Goal: Check status: Check status

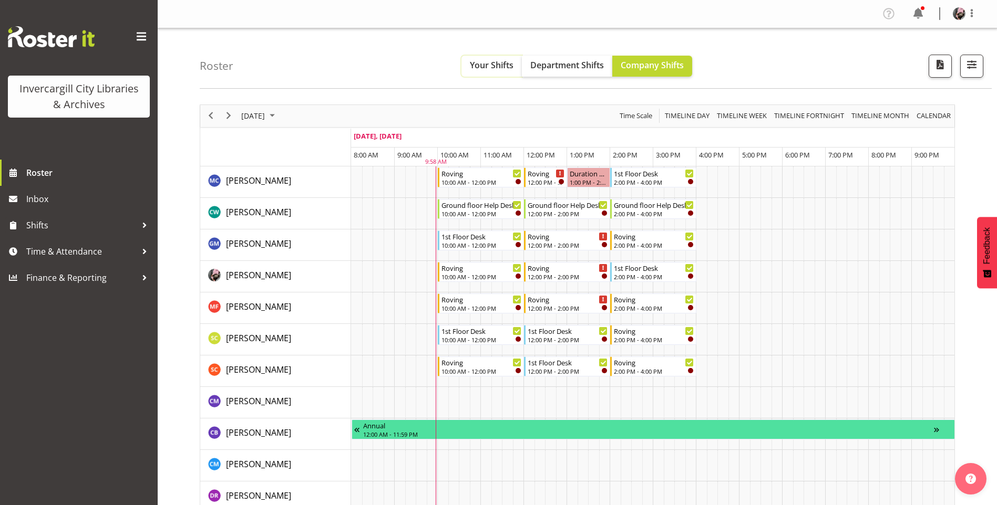
click at [516, 64] on button "Your Shifts" at bounding box center [491, 66] width 60 height 21
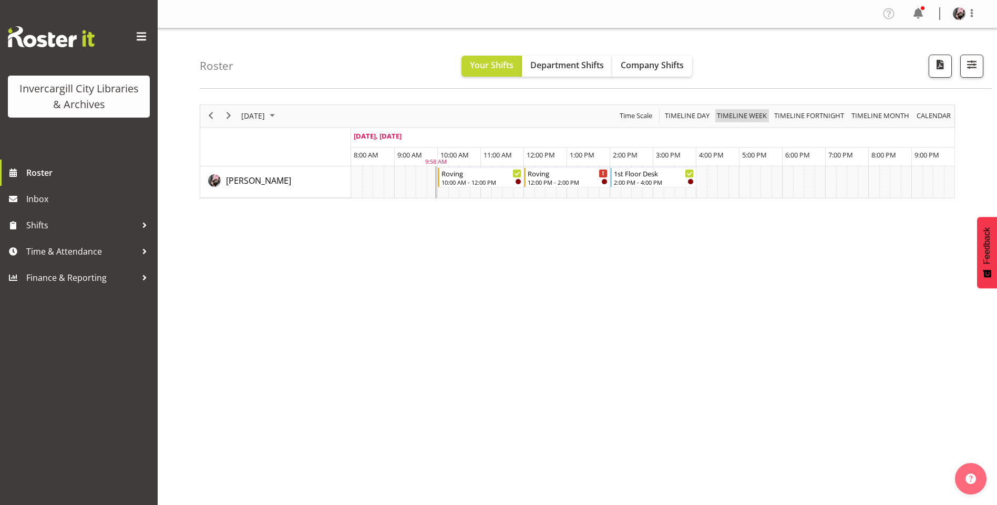
click at [754, 113] on span "Timeline Week" at bounding box center [742, 115] width 52 height 13
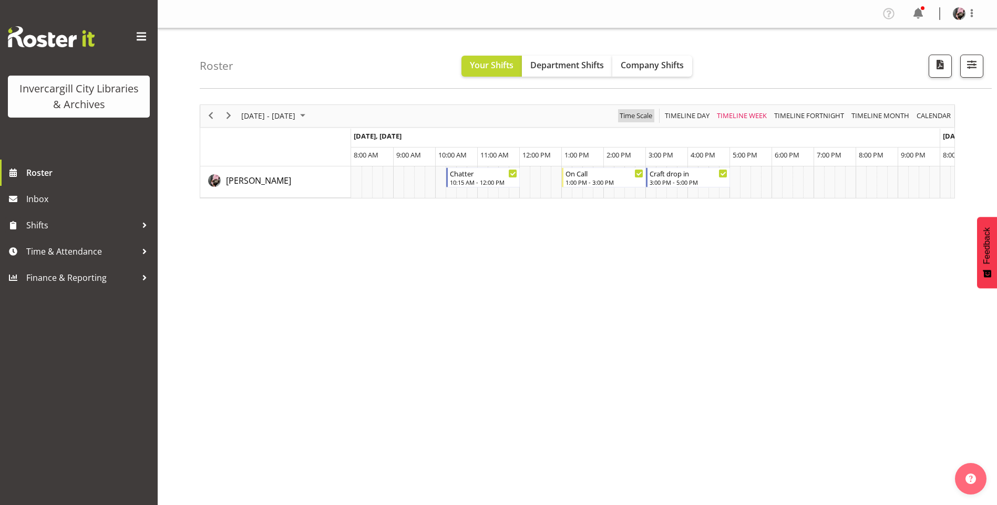
click at [640, 113] on span "Time Scale" at bounding box center [635, 115] width 35 height 13
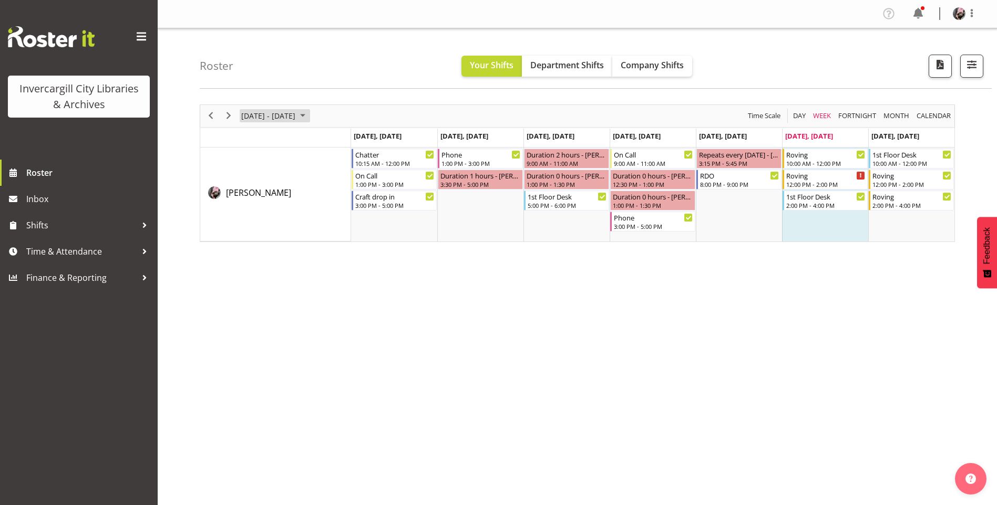
click at [286, 116] on span "[DATE] - [DATE]" at bounding box center [268, 115] width 56 height 13
click at [251, 229] on span "22" at bounding box center [252, 232] width 16 height 16
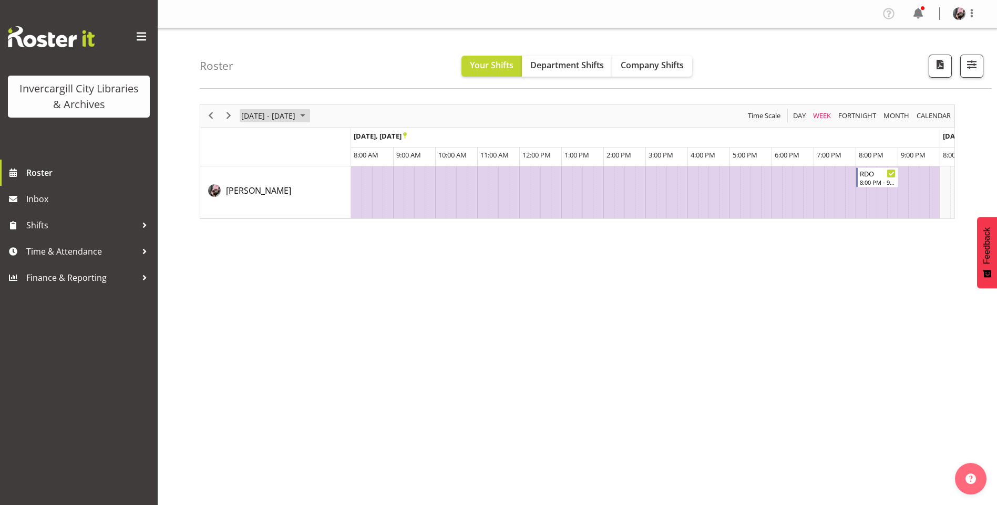
click at [309, 116] on span "September 2025" at bounding box center [302, 115] width 13 height 13
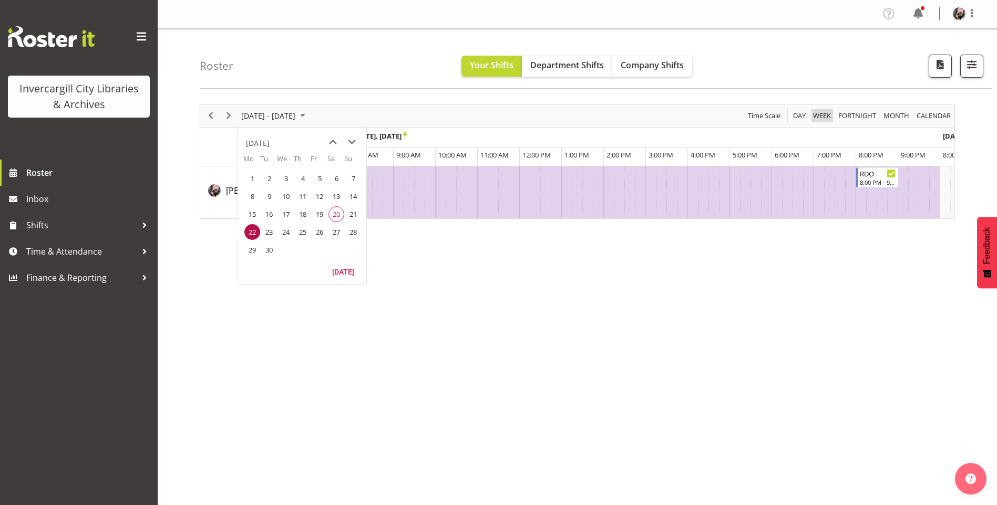
click at [817, 120] on span "Week" at bounding box center [822, 115] width 20 height 13
click at [817, 118] on span "Week" at bounding box center [822, 115] width 20 height 13
click at [312, 125] on div "[DATE] - [DATE]" at bounding box center [274, 116] width 74 height 22
click at [309, 119] on span "September 2025" at bounding box center [302, 115] width 13 height 13
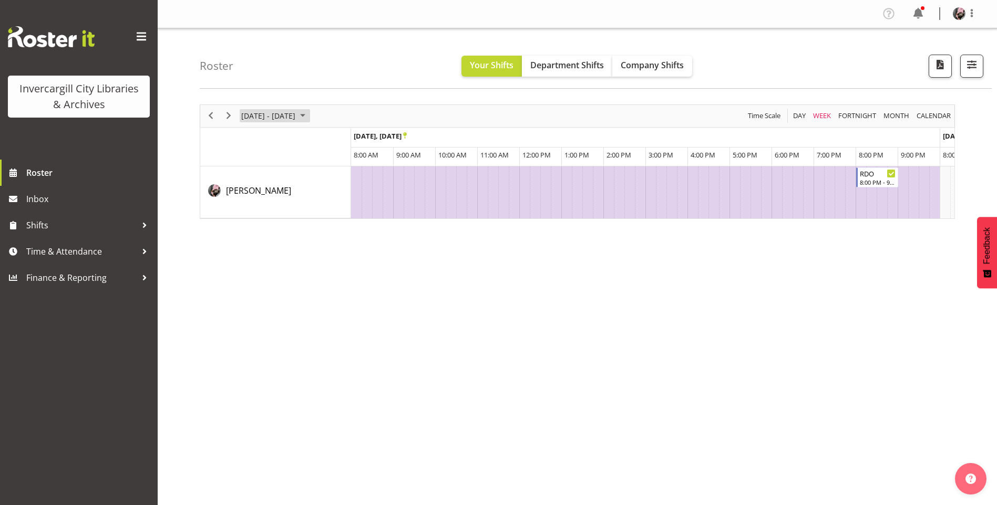
click at [309, 119] on span "September 2025" at bounding box center [302, 115] width 13 height 13
click at [273, 232] on span "23" at bounding box center [269, 232] width 16 height 16
click at [826, 120] on span "Week" at bounding box center [822, 115] width 20 height 13
click at [772, 117] on span "Time Scale" at bounding box center [764, 115] width 35 height 13
